Goal: Task Accomplishment & Management: Use online tool/utility

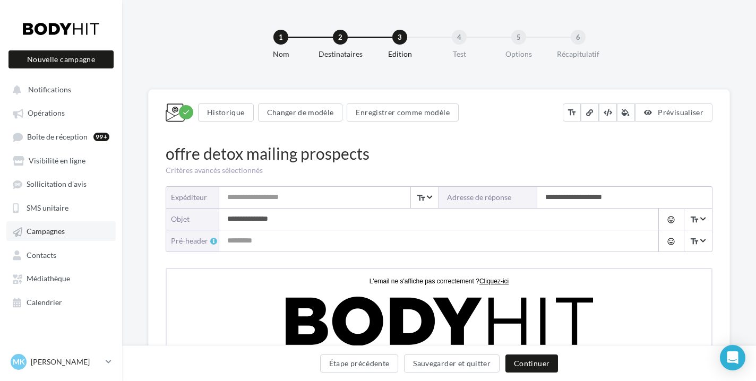
click at [65, 232] on link "Campagnes" at bounding box center [60, 230] width 109 height 19
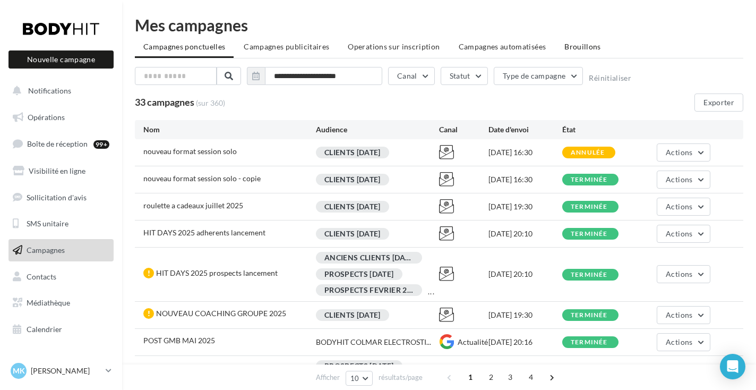
click at [565, 49] on span "Brouillons" at bounding box center [583, 46] width 37 height 9
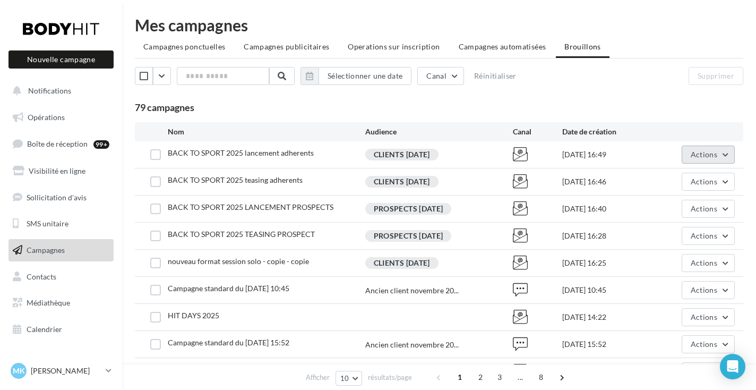
click at [727, 159] on button "Actions" at bounding box center [708, 155] width 53 height 18
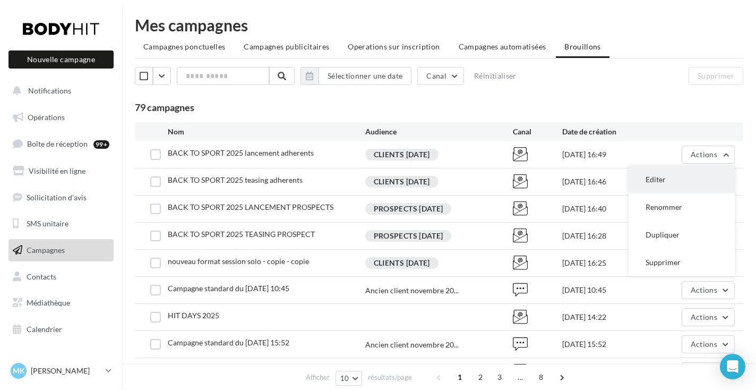
click at [680, 183] on button "Editer" at bounding box center [682, 180] width 106 height 28
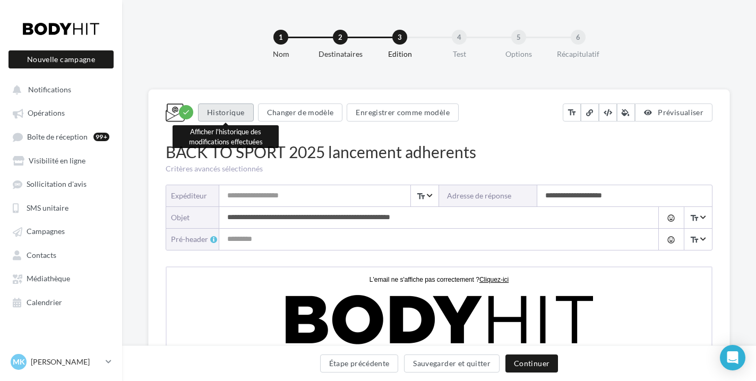
click at [249, 110] on button "Historique" at bounding box center [226, 113] width 56 height 18
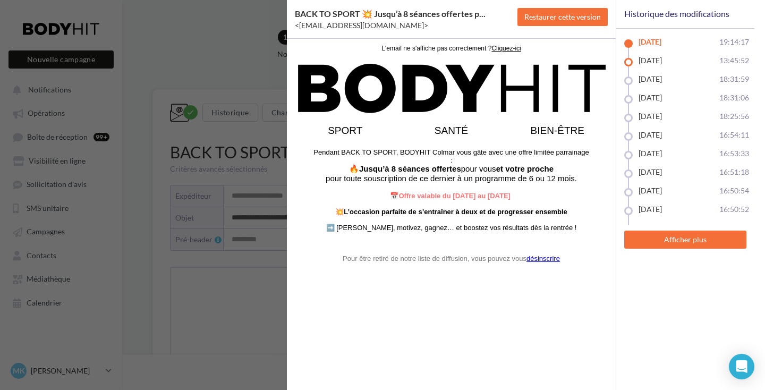
click at [643, 62] on span "[DATE]" at bounding box center [649, 60] width 23 height 9
click at [665, 84] on li "05/09/2025 18:31:59" at bounding box center [685, 83] width 138 height 19
click at [661, 59] on span "06/09/2025" at bounding box center [649, 60] width 23 height 9
click at [662, 78] on span "05/09/2025" at bounding box center [649, 78] width 23 height 9
click at [662, 60] on span "06/09/2025" at bounding box center [649, 60] width 23 height 9
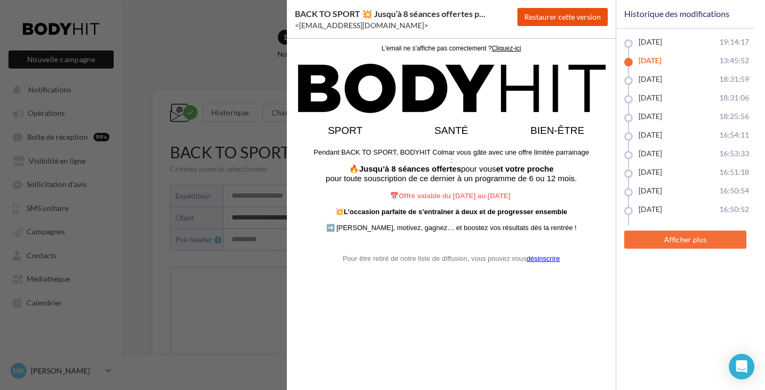
click at [580, 22] on button "Restaurer cette version" at bounding box center [562, 17] width 90 height 18
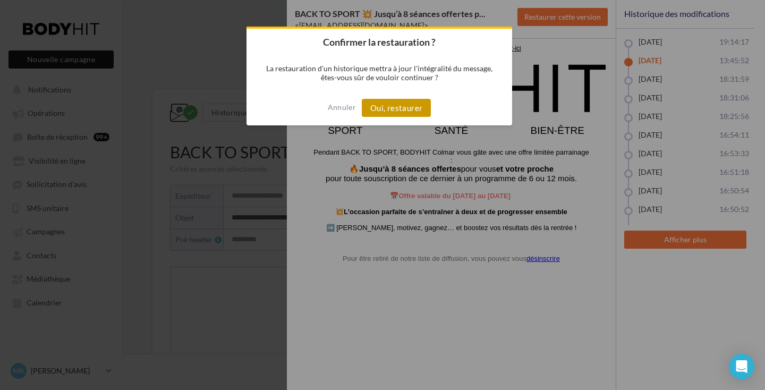
click at [422, 104] on button "Oui, restaurer" at bounding box center [396, 108] width 69 height 18
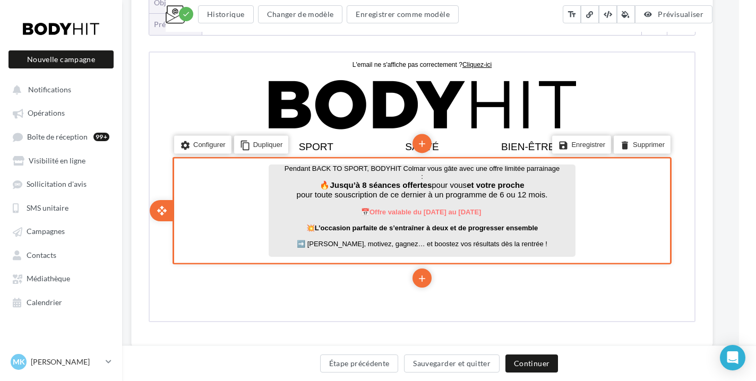
scroll to position [215, 17]
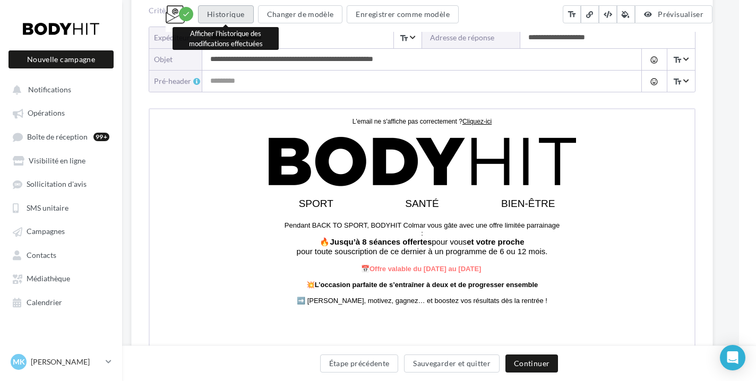
click at [241, 19] on button "Historique" at bounding box center [226, 14] width 56 height 18
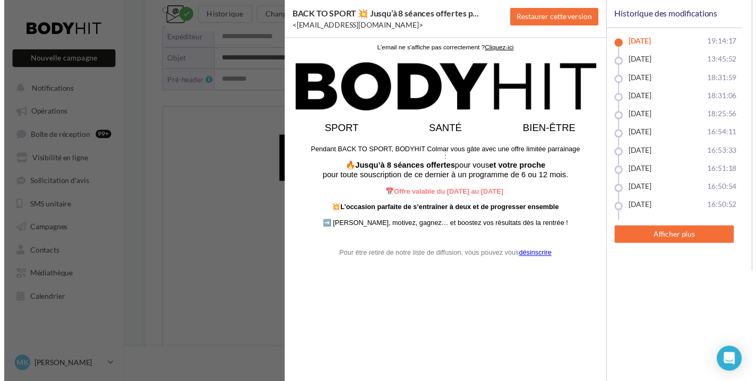
scroll to position [0, 0]
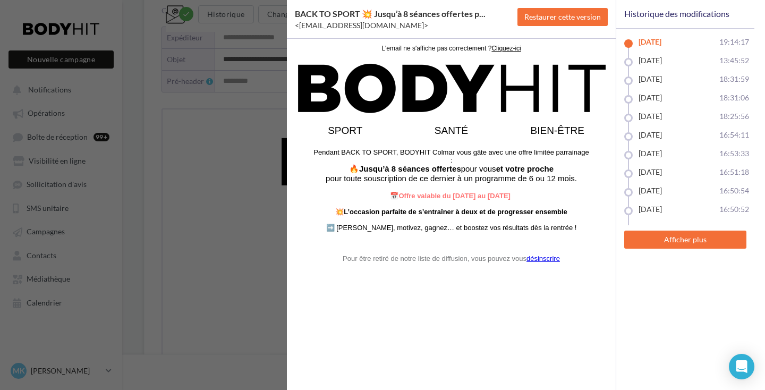
click at [235, 74] on div "BACK TO SPORT 💥 Jusqu’à 8 séances offertes p ... <noreply@digitaleo.com> Restau…" at bounding box center [382, 195] width 765 height 390
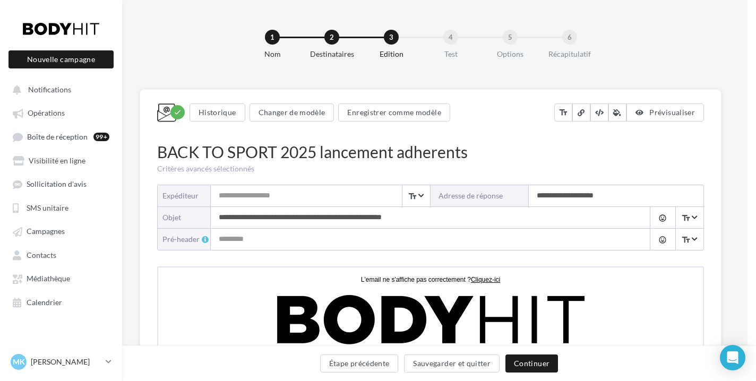
scroll to position [0, 8]
click at [55, 226] on link "Campagnes" at bounding box center [60, 230] width 109 height 19
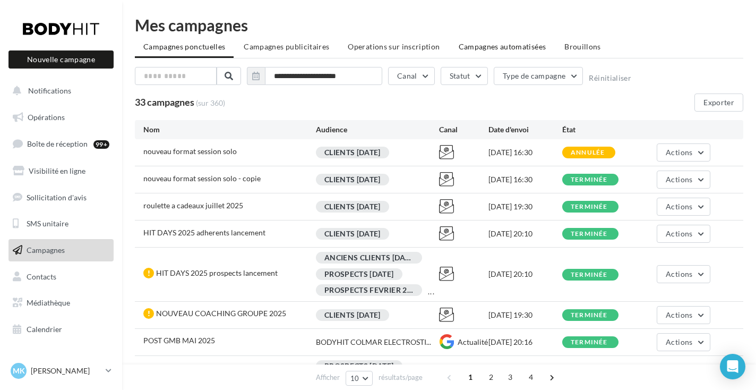
click at [510, 48] on span "Campagnes automatisées" at bounding box center [503, 46] width 88 height 9
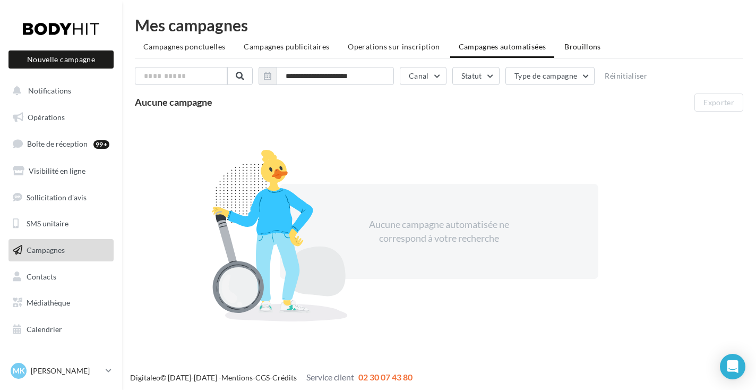
click at [569, 50] on span "Brouillons" at bounding box center [583, 46] width 37 height 9
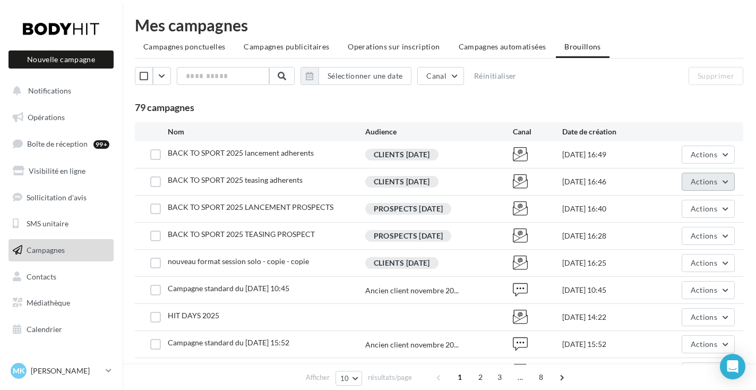
click at [707, 189] on button "Actions" at bounding box center [708, 182] width 53 height 18
click at [707, 188] on button "Actions" at bounding box center [708, 182] width 53 height 18
click at [719, 216] on button "Actions" at bounding box center [708, 209] width 53 height 18
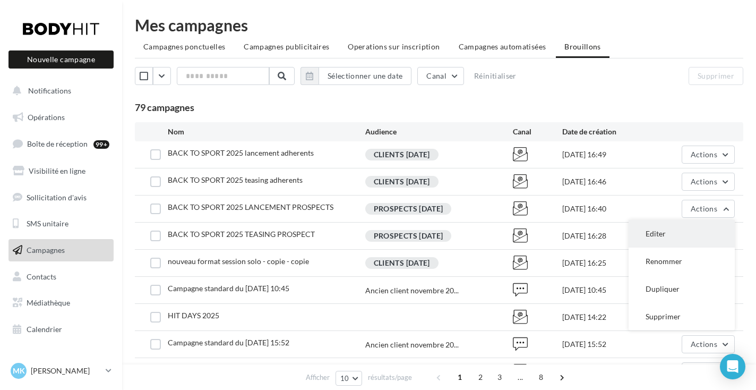
click at [686, 238] on button "Editer" at bounding box center [682, 234] width 106 height 28
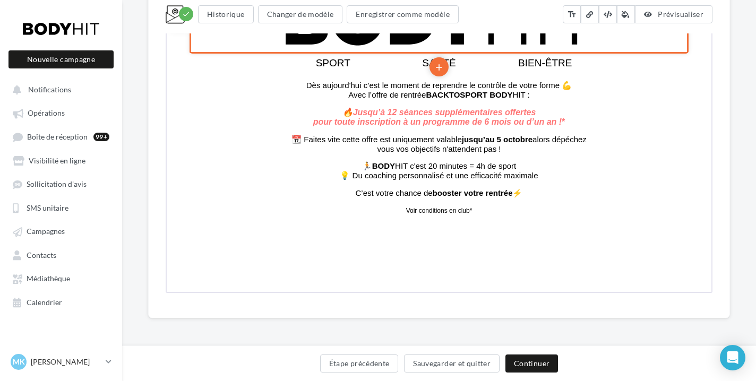
scroll to position [300, 0]
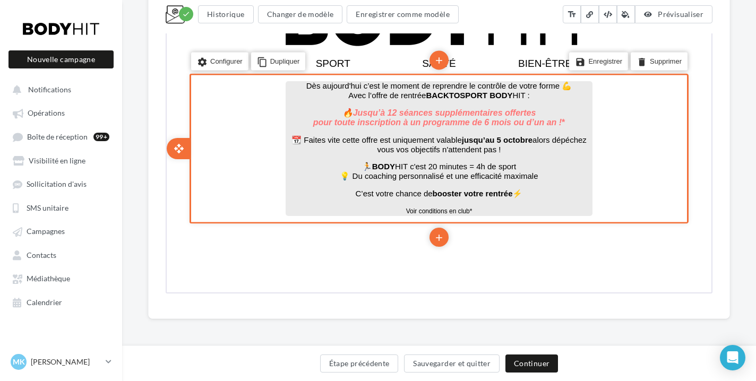
click at [510, 125] on em "pour toute inscription à un programme de 6 mois ou d’un an !" at bounding box center [436, 121] width 249 height 9
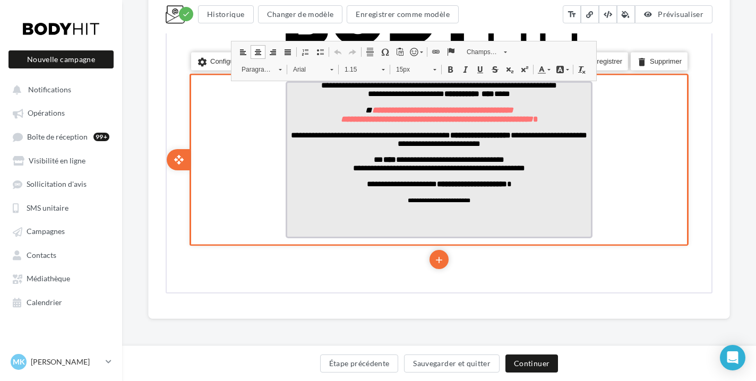
click at [485, 204] on p "**********" at bounding box center [438, 200] width 307 height 10
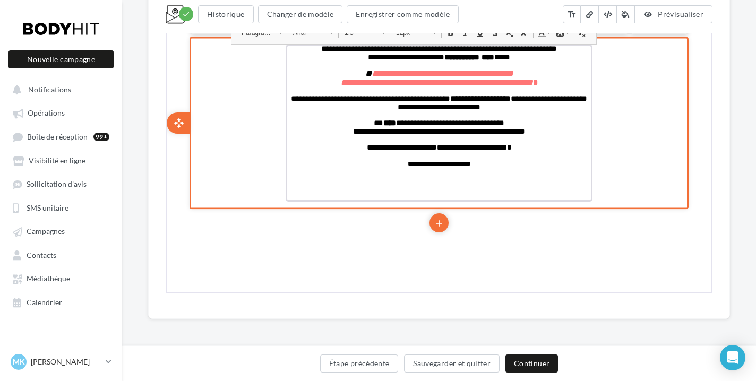
scroll to position [37, 0]
